Goal: Complete application form: Complete application form

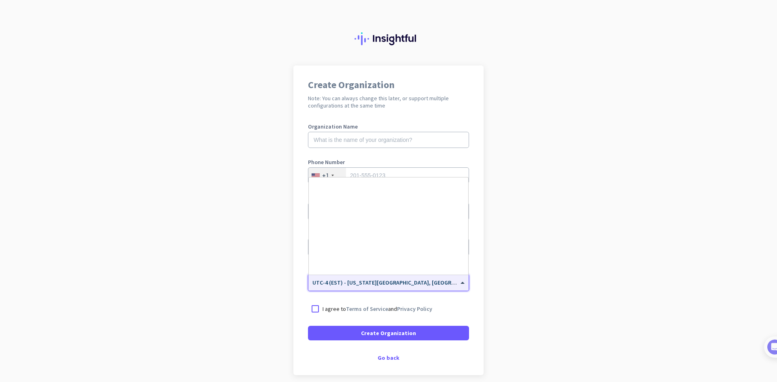
click at [459, 283] on span at bounding box center [463, 283] width 10 height 7
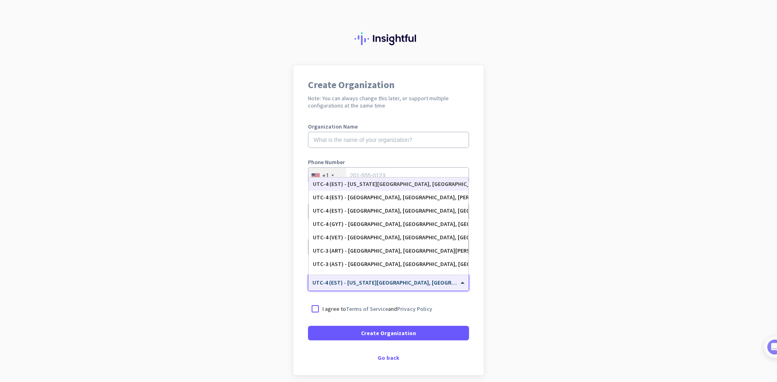
click at [459, 283] on span at bounding box center [463, 283] width 10 height 7
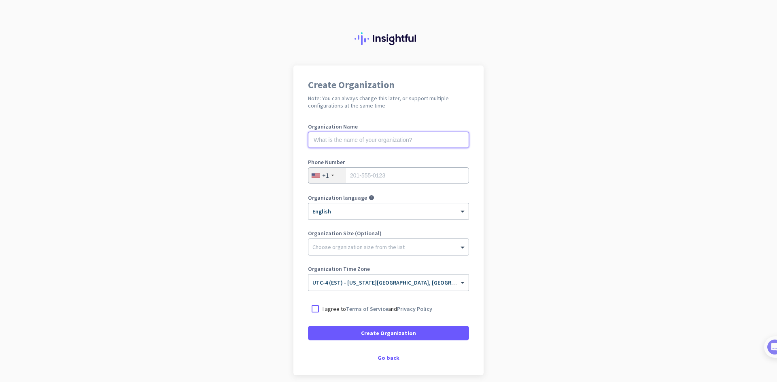
click at [368, 138] on input "text" at bounding box center [388, 140] width 161 height 16
type input "[MEDICAL_DATA] Success"
click at [314, 312] on div at bounding box center [315, 309] width 15 height 15
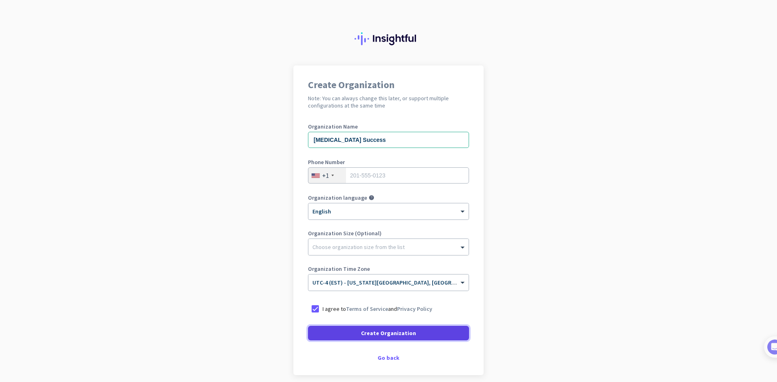
click at [371, 335] on span "Create Organization" at bounding box center [388, 333] width 55 height 8
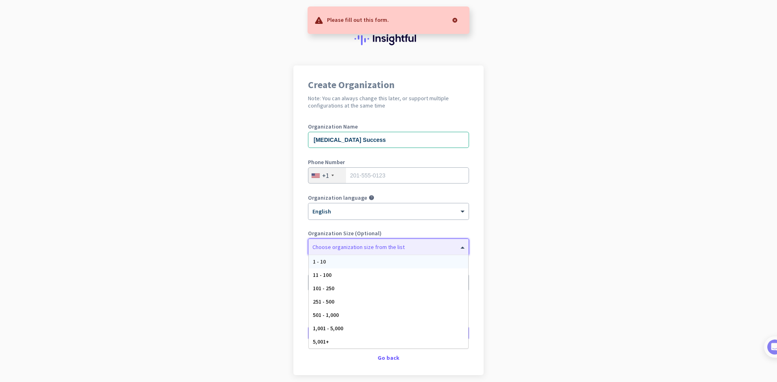
click at [378, 250] on div "Choose organization size from the list" at bounding box center [358, 247] width 92 height 7
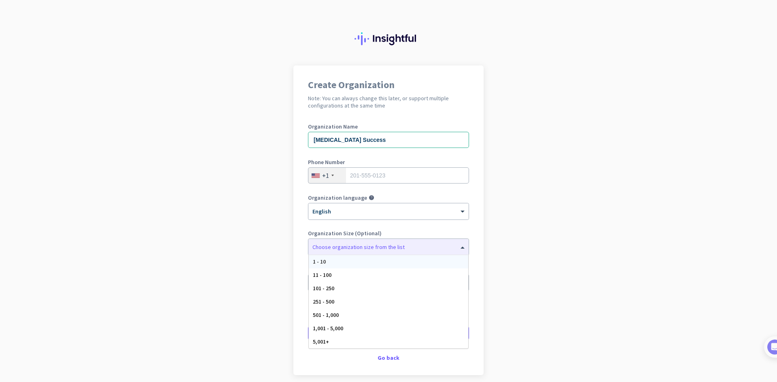
click at [270, 275] on app-onboarding-organization "Create Organization Note: You can always change this later, or support multiple…" at bounding box center [388, 241] width 777 height 350
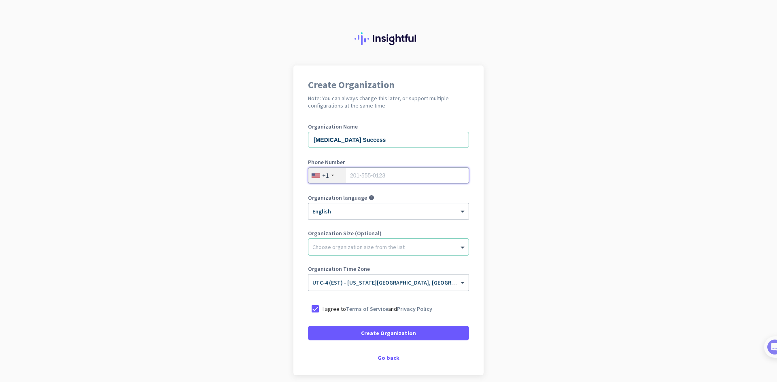
click at [385, 173] on input "tel" at bounding box center [388, 175] width 161 height 16
click at [385, 157] on div "Organization Name [MEDICAL_DATA] Success Phone Number +1 Phone number is requir…" at bounding box center [388, 211] width 161 height 175
click at [347, 179] on input "tel" at bounding box center [388, 175] width 161 height 16
click at [375, 358] on div "Go back" at bounding box center [388, 358] width 161 height 6
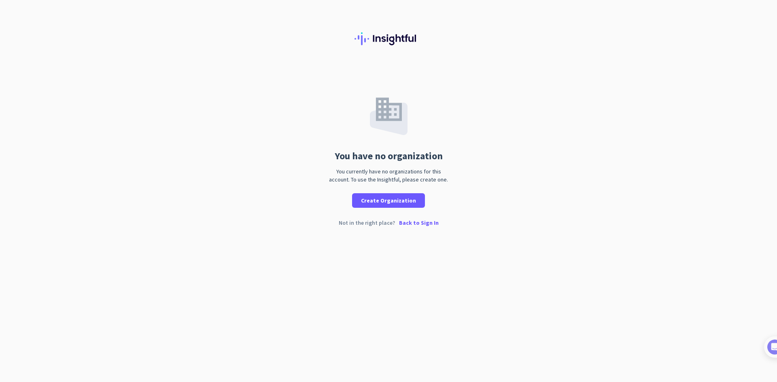
click at [425, 222] on p "Back to Sign In" at bounding box center [419, 223] width 40 height 6
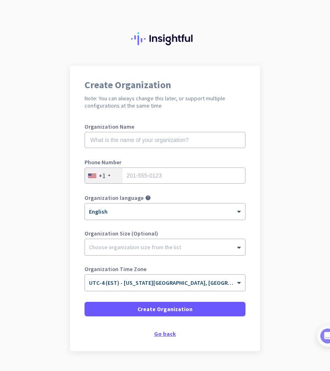
click at [157, 332] on div "Go back" at bounding box center [165, 334] width 161 height 6
